Goal: Information Seeking & Learning: Learn about a topic

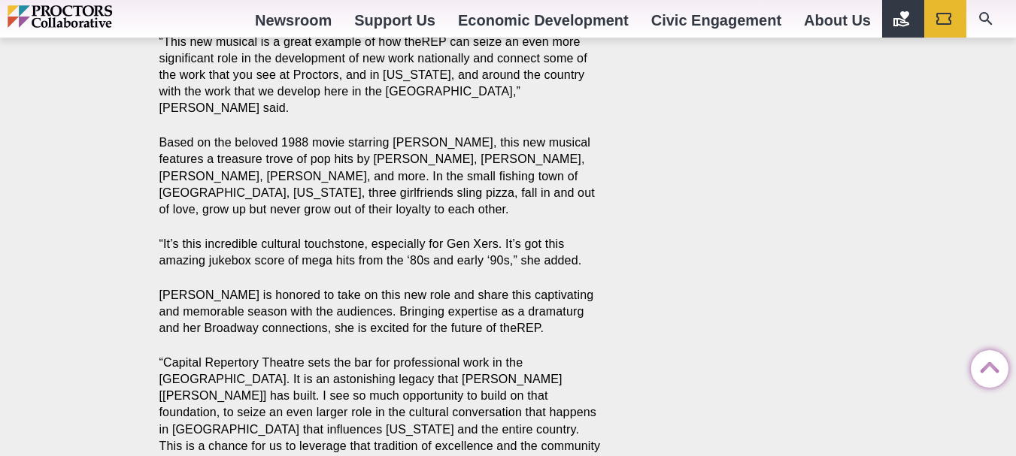
scroll to position [2398, 0]
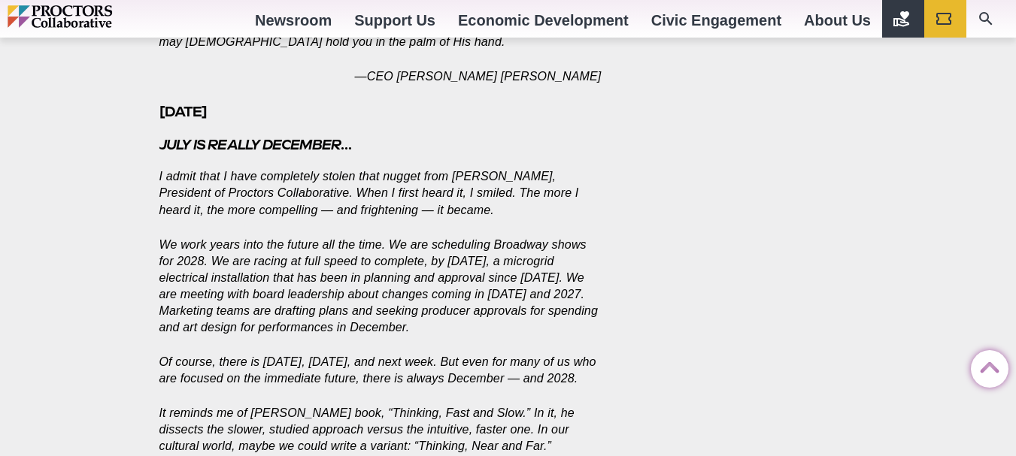
scroll to position [1504, 0]
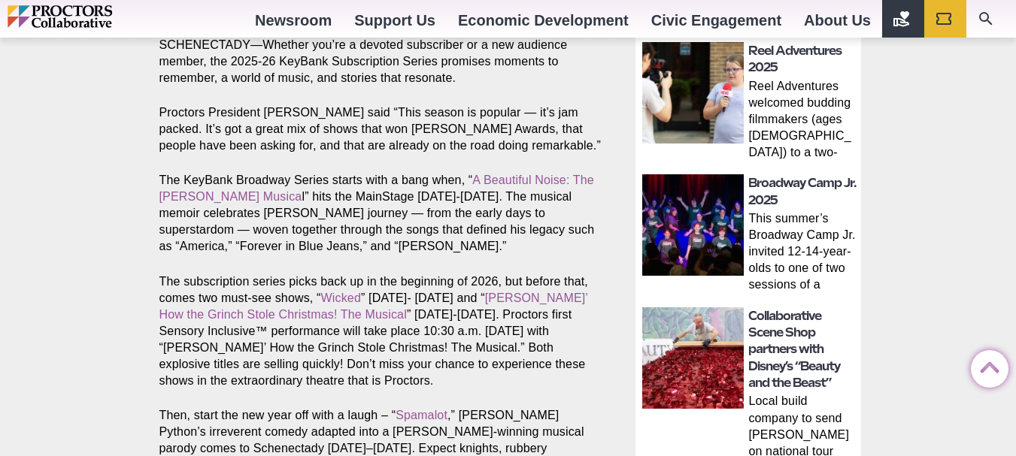
scroll to position [670, 0]
